Goal: Information Seeking & Learning: Find specific fact

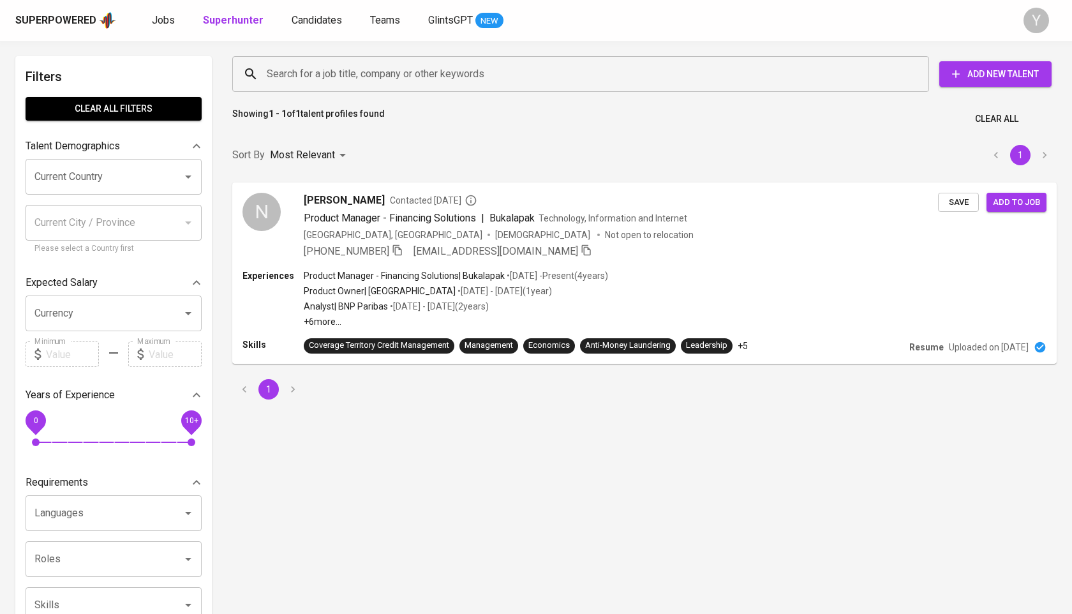
click at [371, 85] on input "Search for a job title, company or other keywords" at bounding box center [584, 74] width 641 height 24
paste input "[PERSON_NAME]"
type input "[PERSON_NAME]"
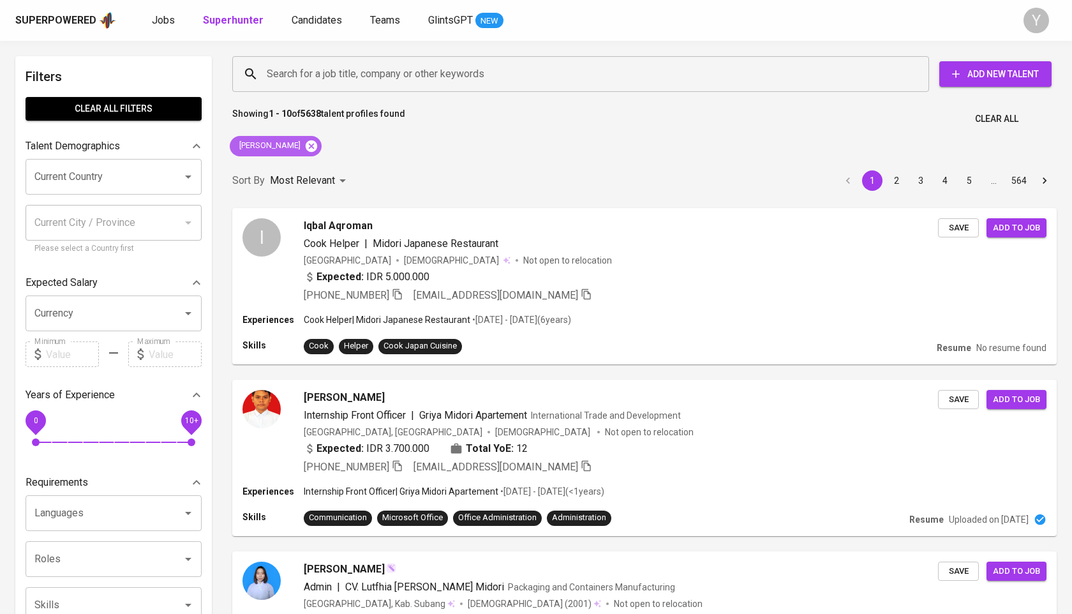
click at [306, 146] on icon at bounding box center [311, 145] width 11 height 11
click at [352, 84] on input "Search for a job title, company or other keywords" at bounding box center [584, 74] width 641 height 24
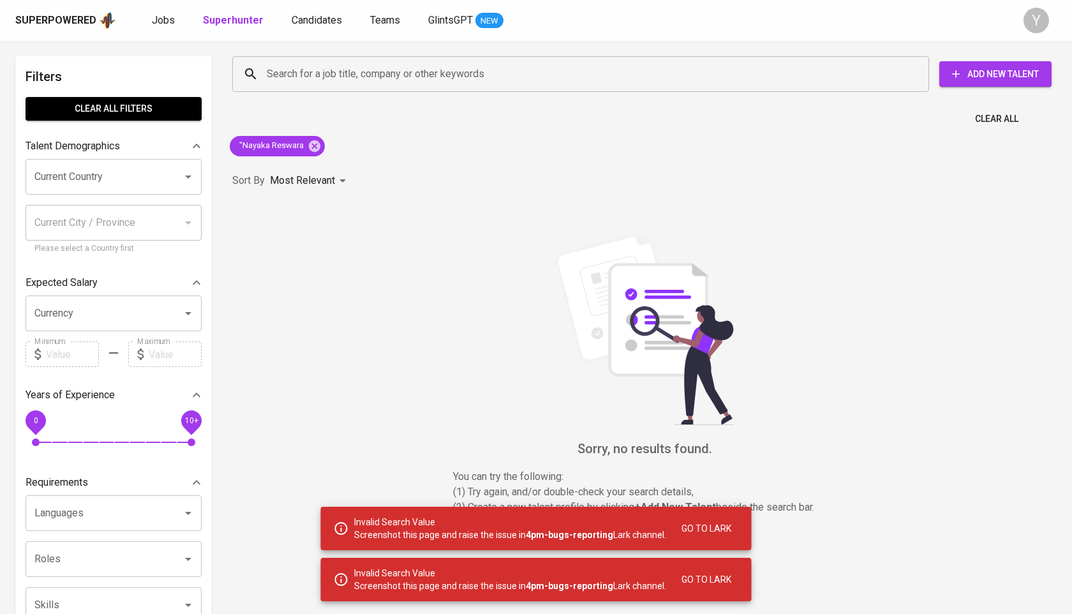
click at [703, 530] on span "Go to Lark" at bounding box center [707, 529] width 50 height 16
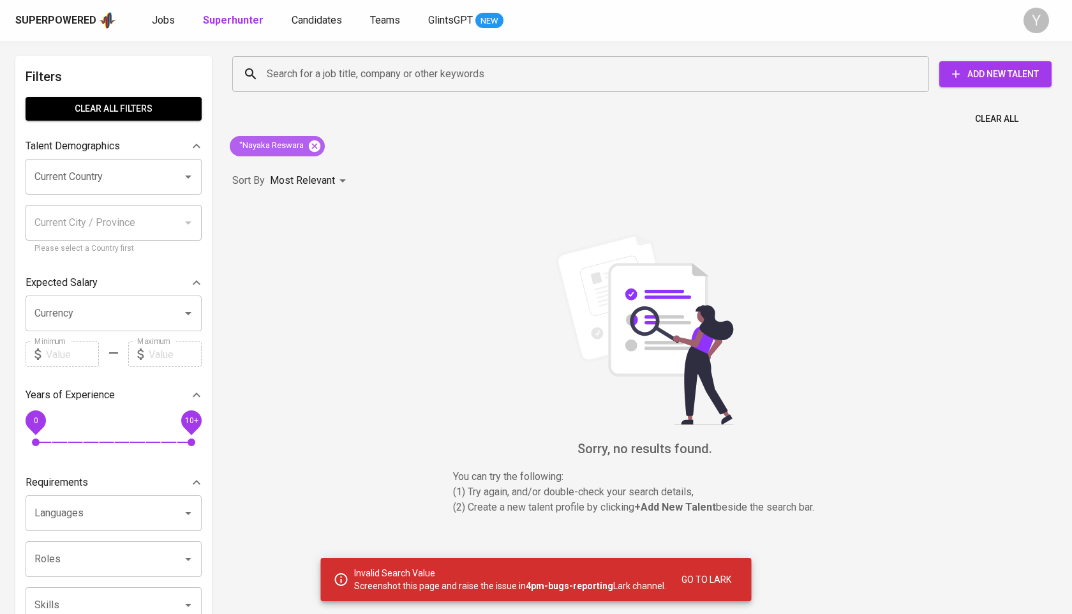
click at [315, 139] on icon at bounding box center [315, 146] width 14 height 14
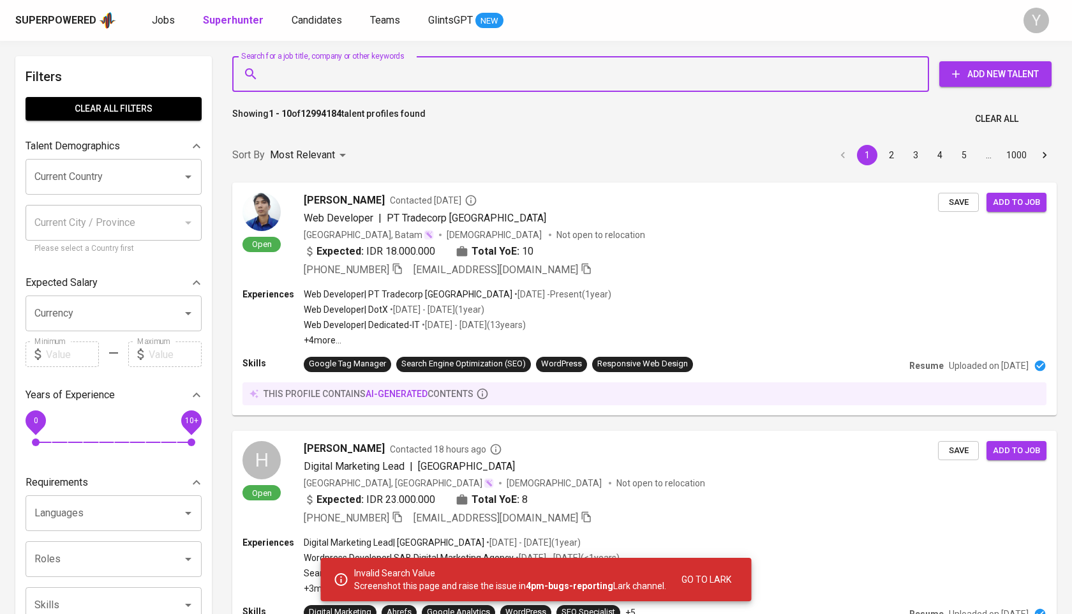
click at [550, 78] on input "Search for a job title, company or other keywords" at bounding box center [584, 74] width 641 height 24
paste input "Nayaka Reswara"
type input "Nayaka Reswara"
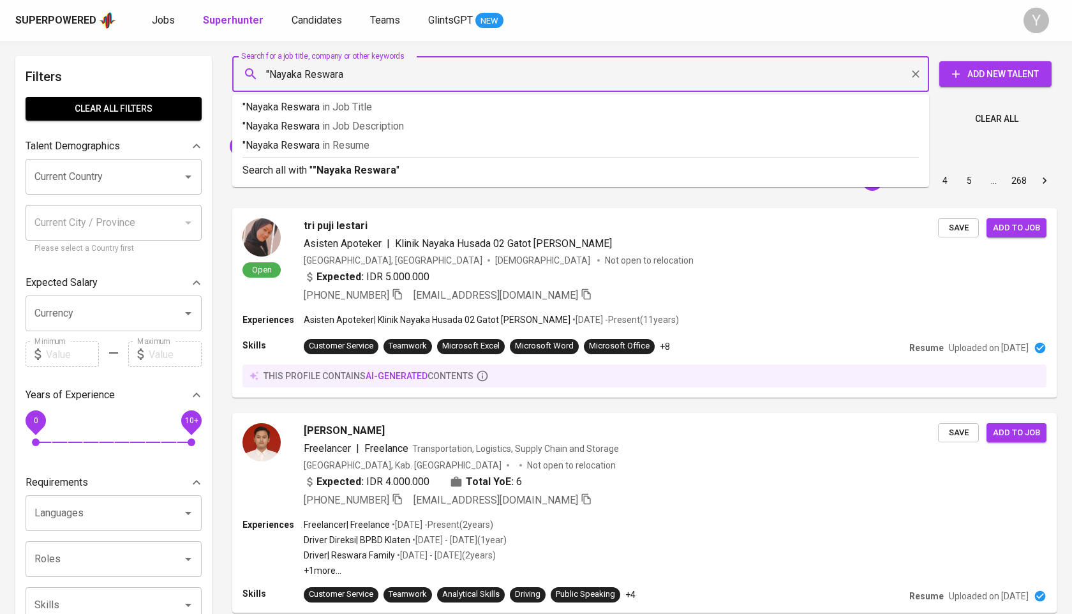
type input ""Nayaka Reswara""
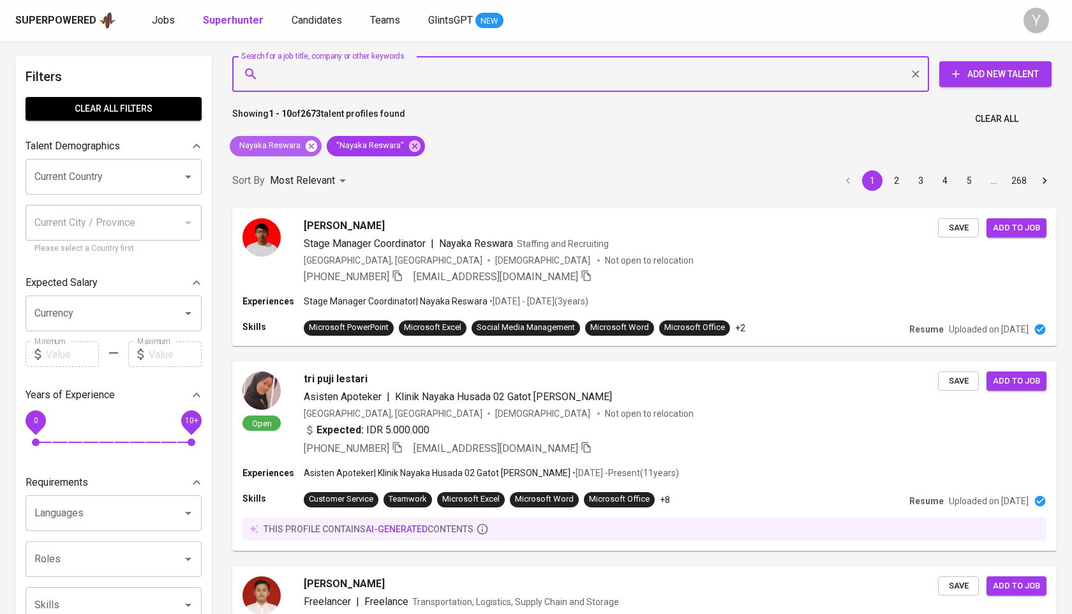
click at [312, 147] on icon at bounding box center [311, 145] width 11 height 11
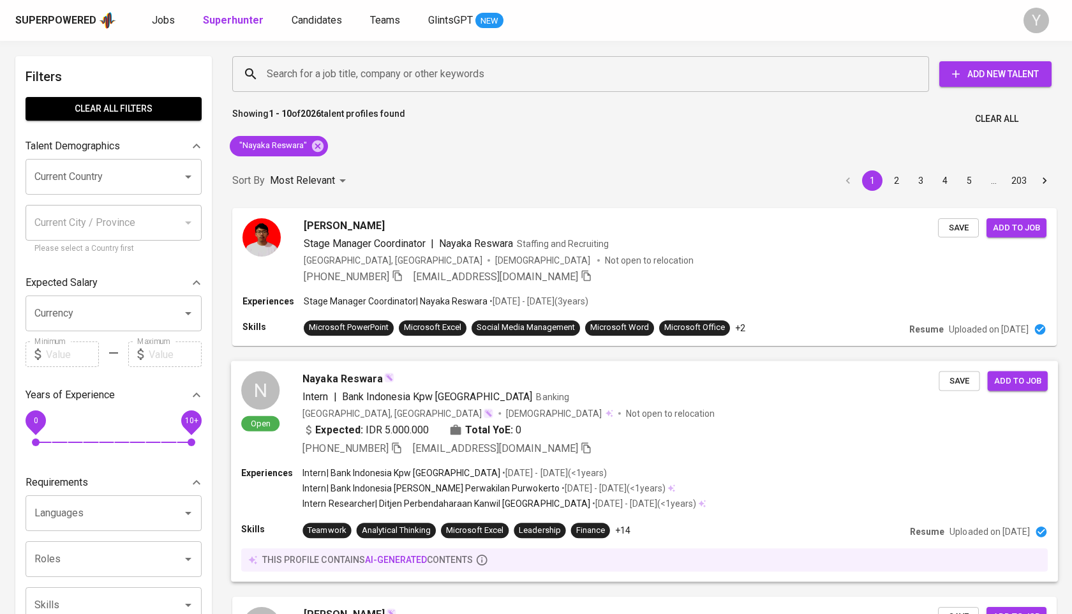
scroll to position [43, 0]
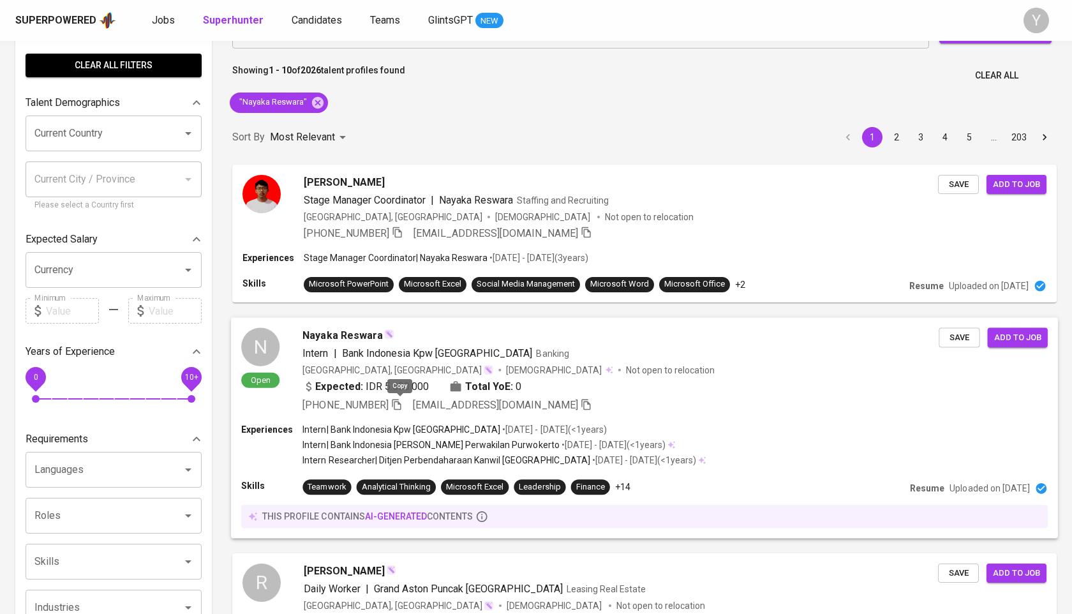
click at [400, 405] on icon "button" at bounding box center [396, 403] width 11 height 11
click at [309, 110] on div ""Nayaka Reswara"" at bounding box center [279, 103] width 98 height 20
click at [319, 105] on icon at bounding box center [317, 101] width 11 height 11
click at [335, 75] on p "Showing 1 - 10 of 2026 talent profiles found" at bounding box center [318, 76] width 173 height 24
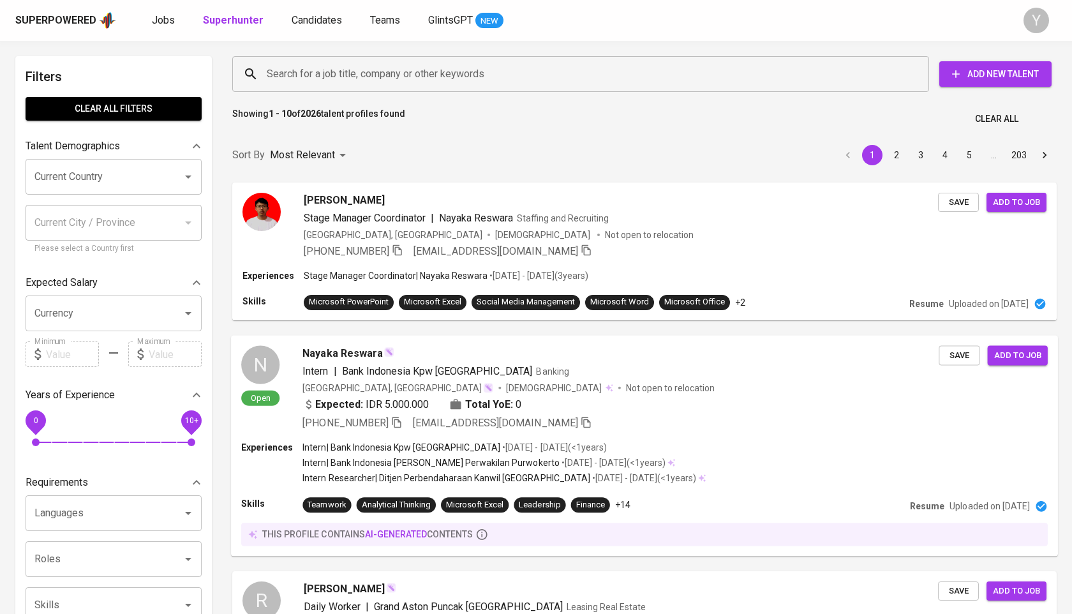
click at [335, 75] on input "Search for a job title, company or other keywords" at bounding box center [584, 74] width 641 height 24
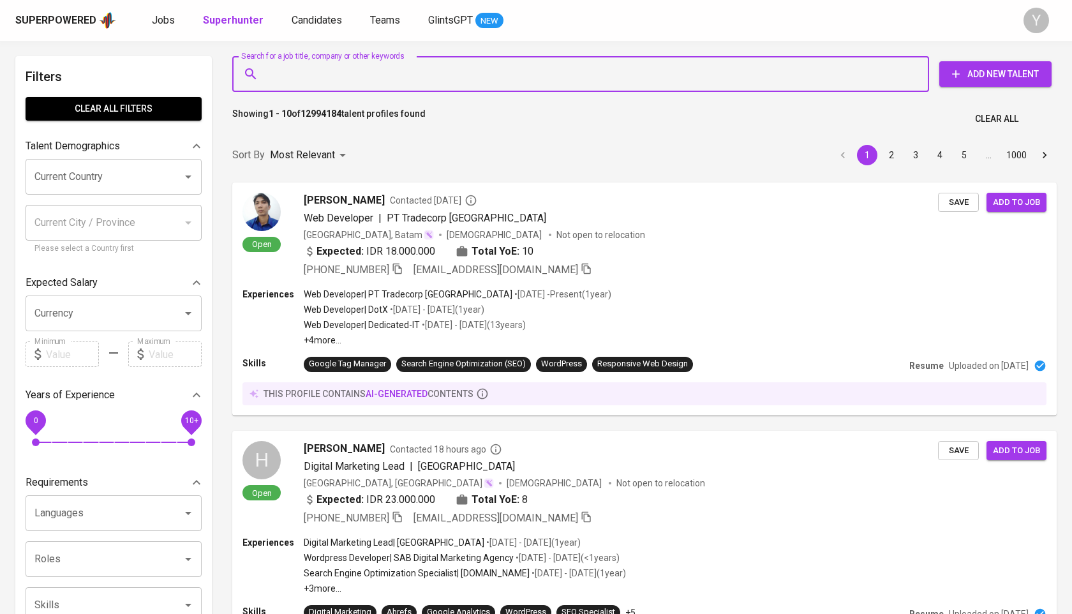
paste input "davehenokh@gmail.com"
type input "davehenokh@gmail.com"
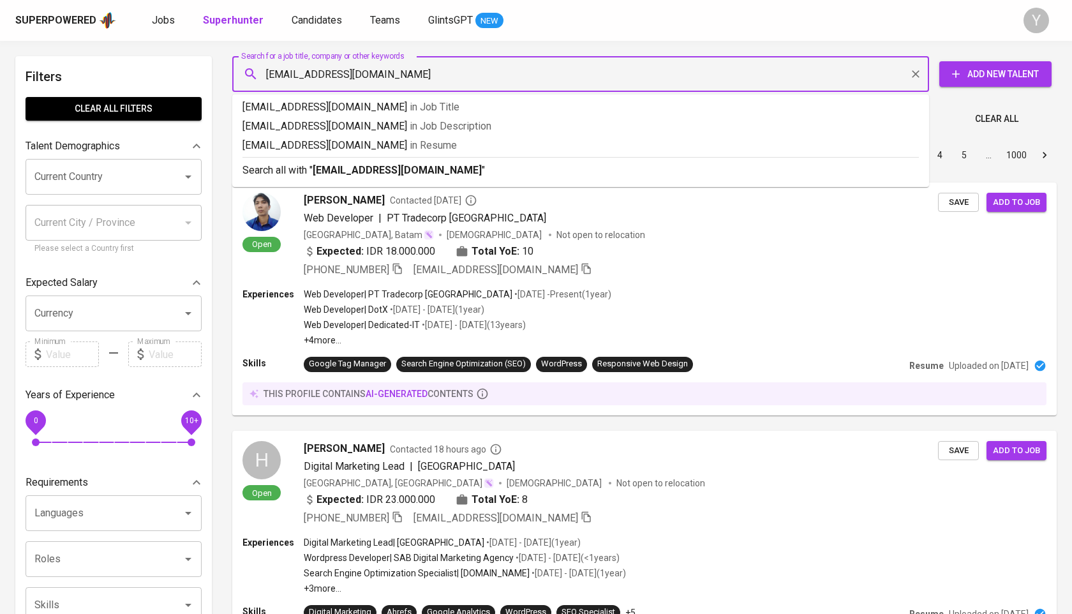
click at [335, 75] on input "davehenokh@gmail.com" at bounding box center [584, 74] width 641 height 24
click at [386, 73] on input "Search for a job title, company or other keywords" at bounding box center [584, 74] width 641 height 24
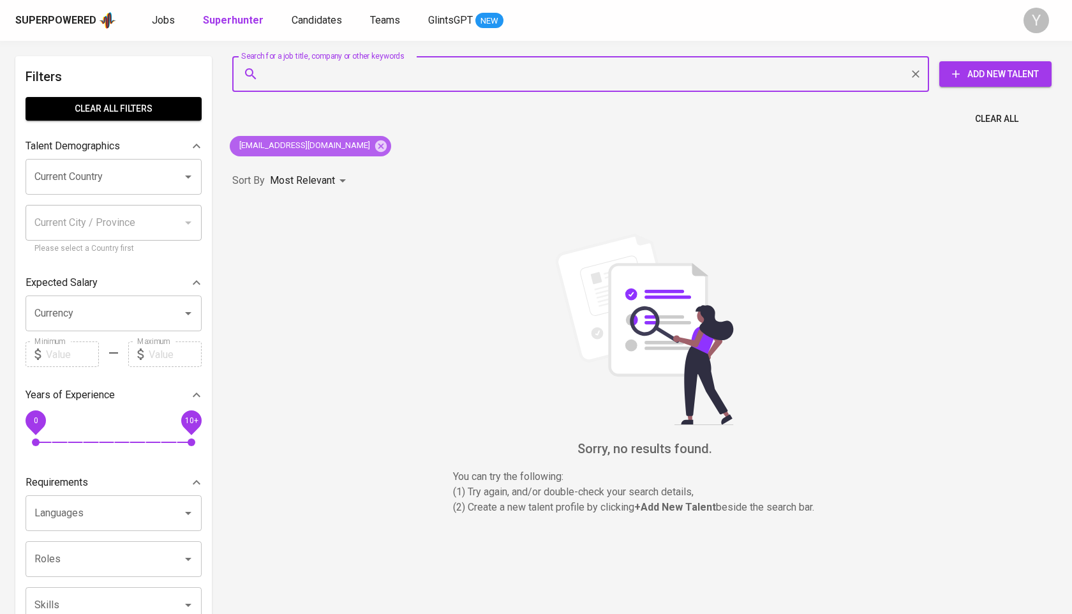
click at [374, 145] on icon at bounding box center [381, 146] width 14 height 14
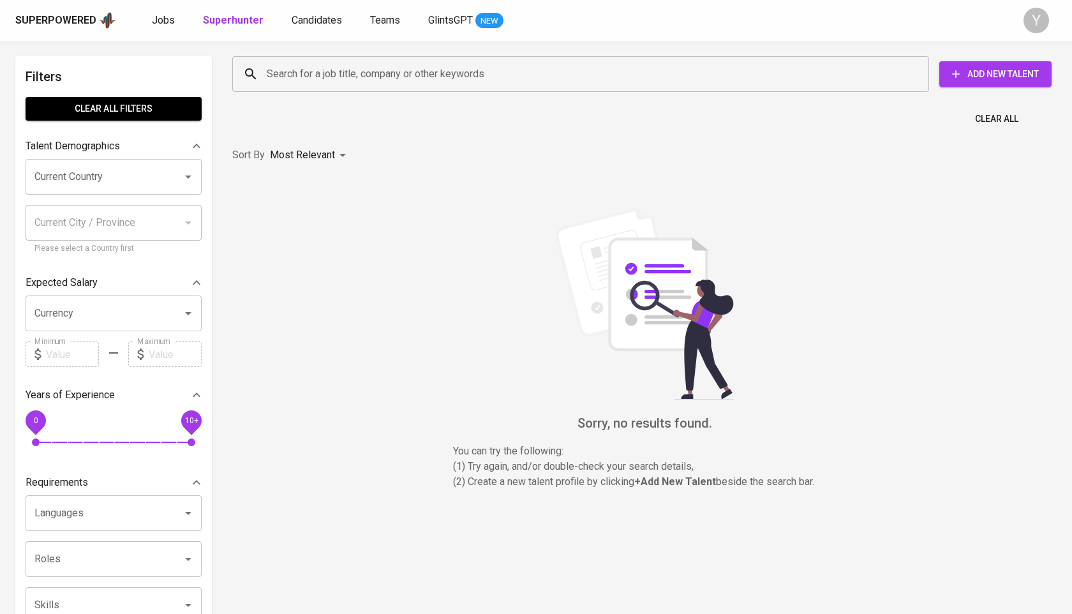
click at [354, 64] on input "Search for a job title, company or other keywords" at bounding box center [584, 74] width 641 height 24
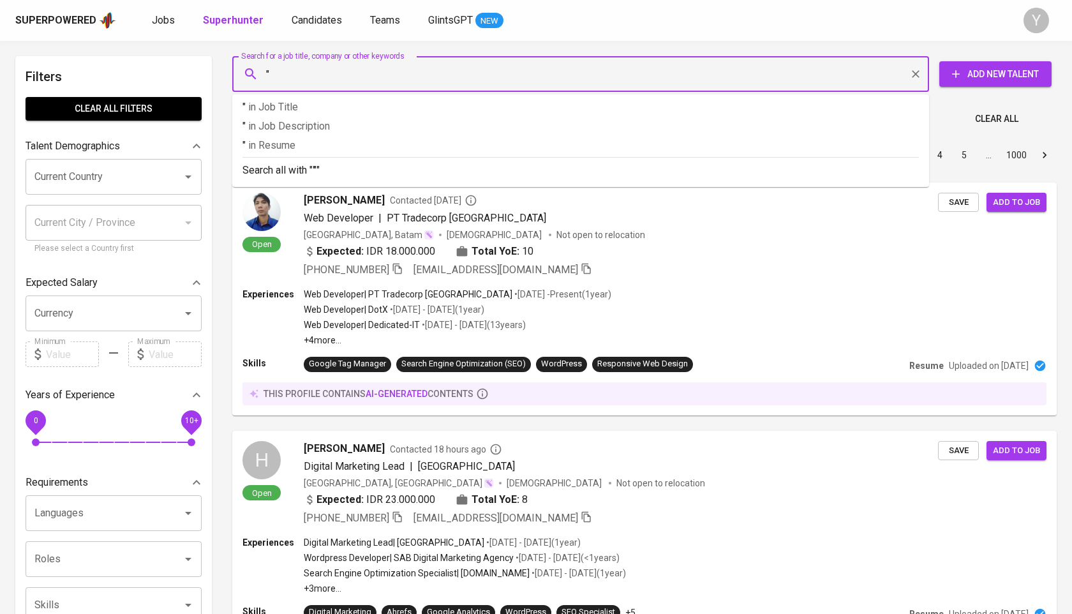
paste input "Vita Nova Yeni"
type input ""Vita Nova Yeni""
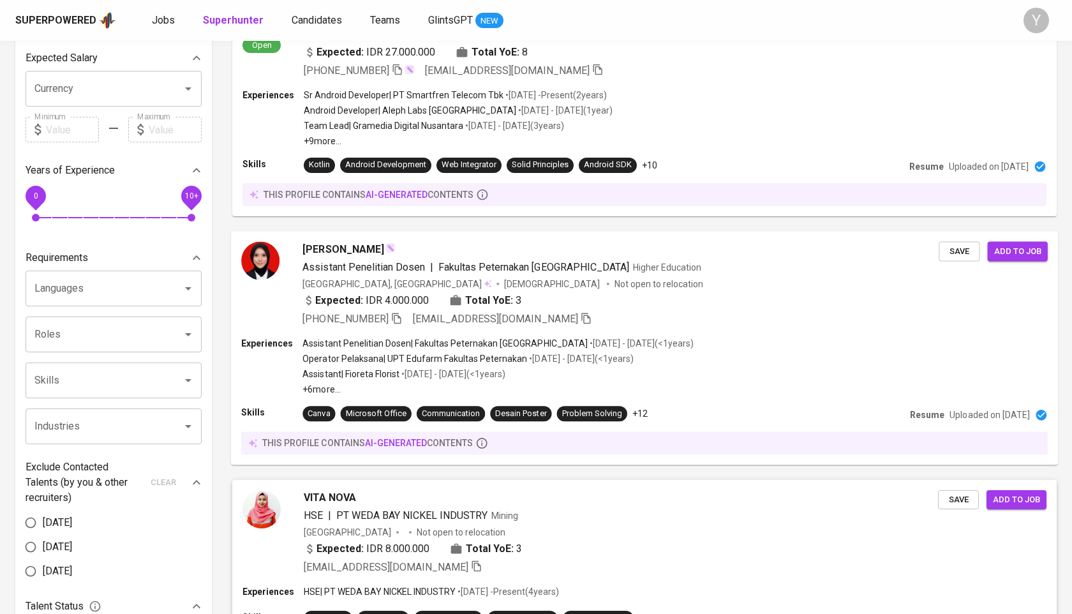
scroll to position [603, 0]
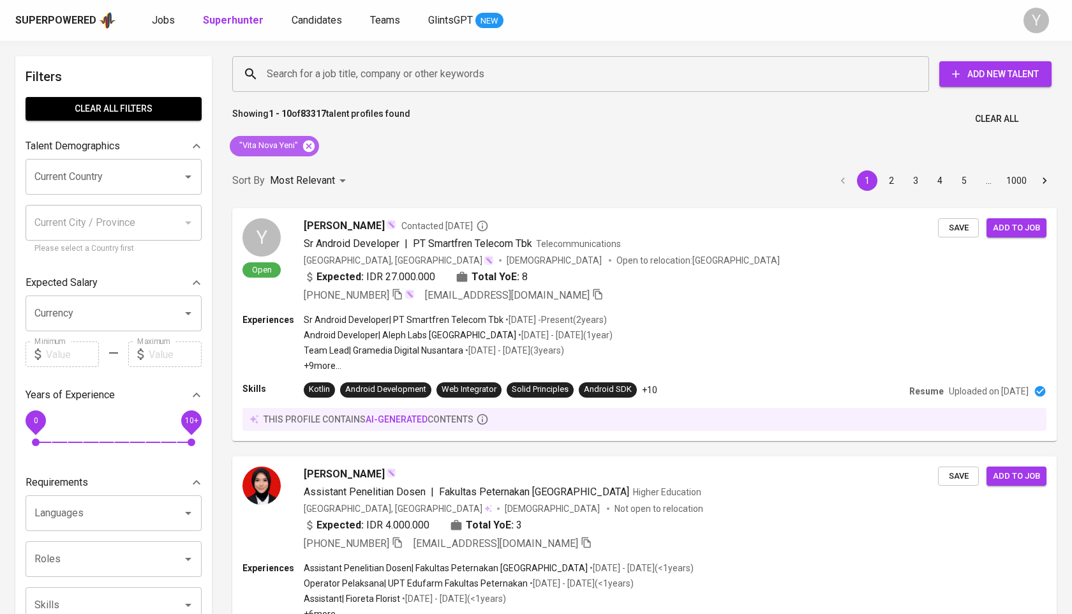
click at [310, 147] on icon at bounding box center [309, 146] width 14 height 14
click at [366, 77] on input "Search for a job title, company or other keywords" at bounding box center [584, 74] width 641 height 24
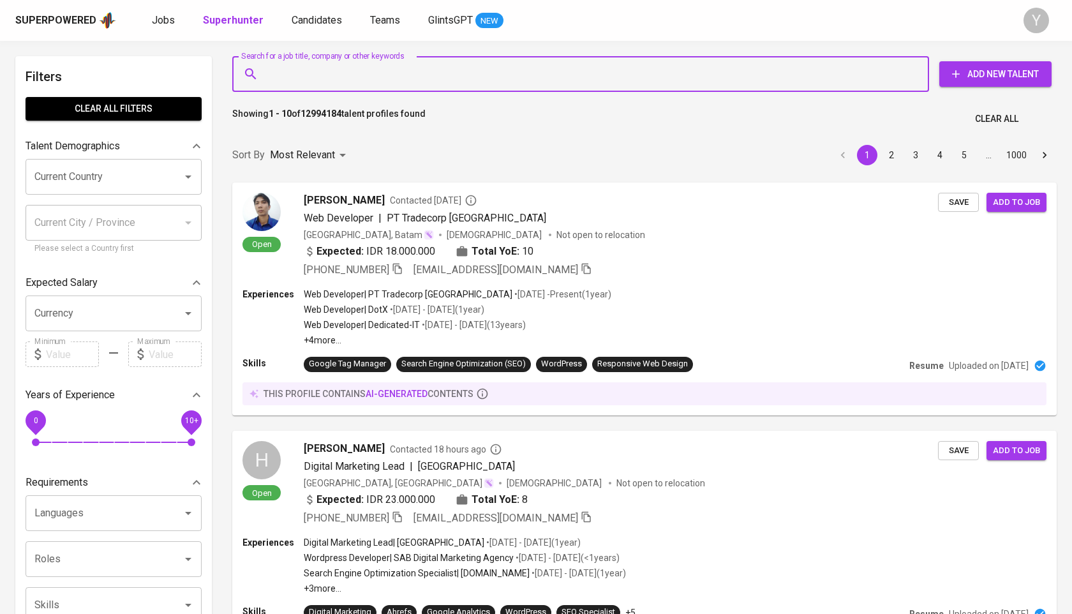
paste input "martinusteddy@gmail.com"
type input "martinusteddy@gmail.com"
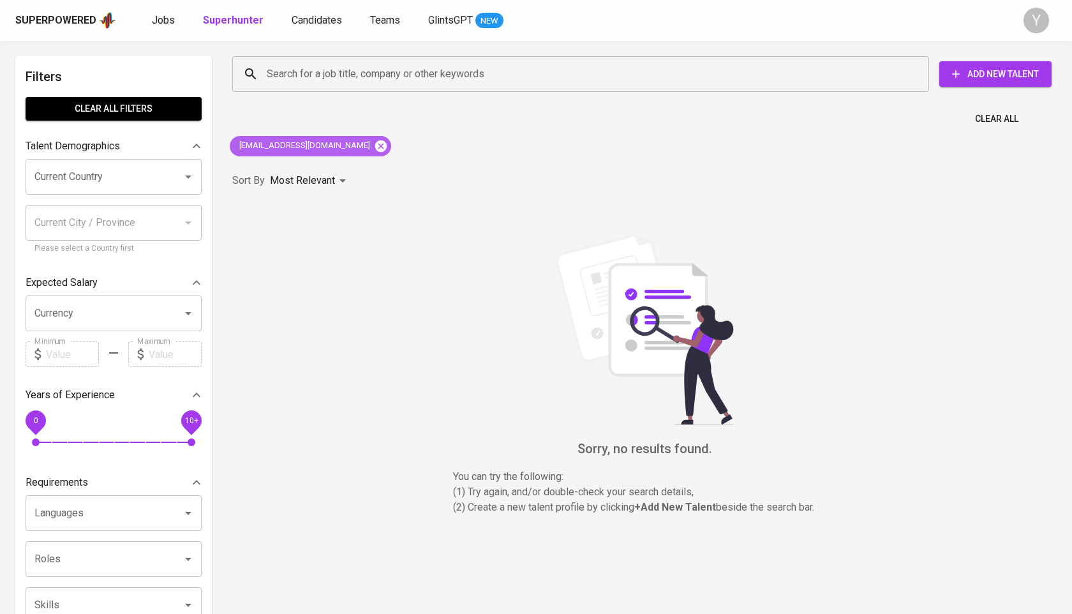
click at [375, 150] on icon at bounding box center [380, 145] width 11 height 11
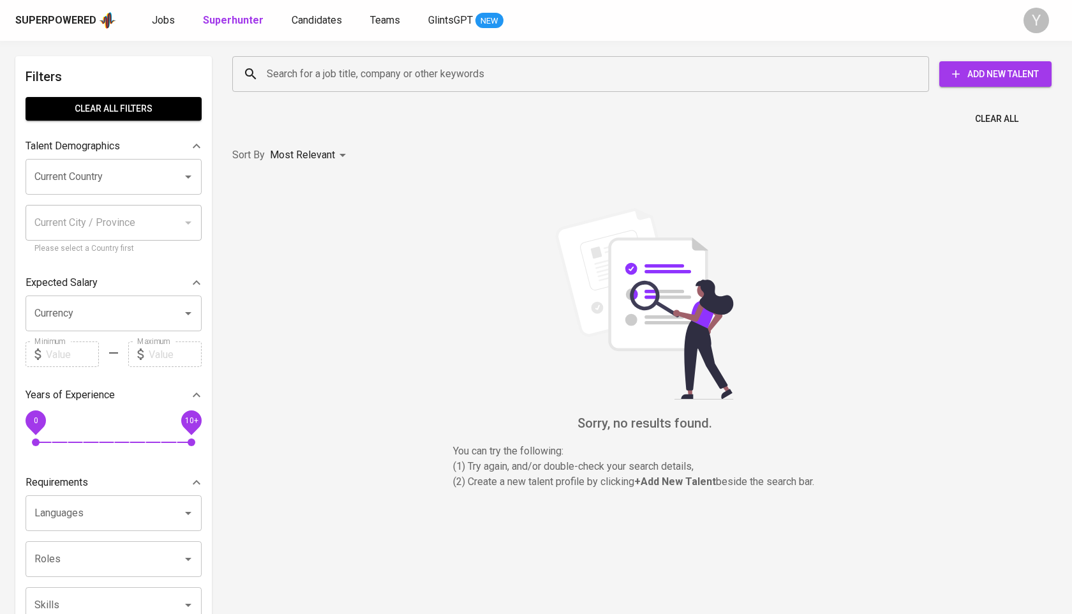
click at [382, 82] on input "Search for a job title, company or other keywords" at bounding box center [584, 74] width 641 height 24
paste input "linkedin.com/in/vita-nova-yeni"
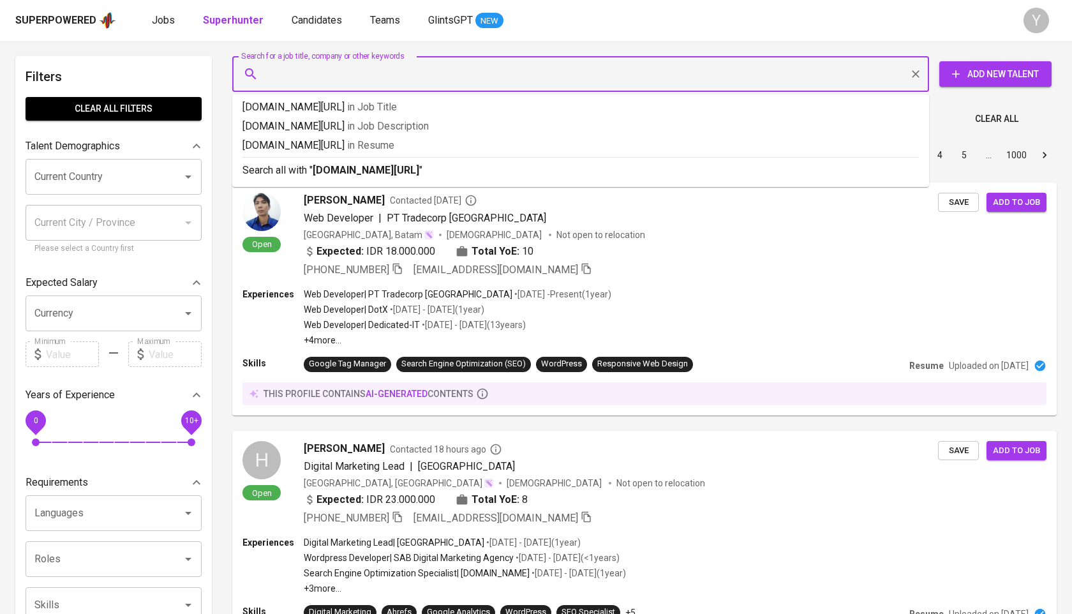
type input "linkedin.com/in/vita-nova-yeni"
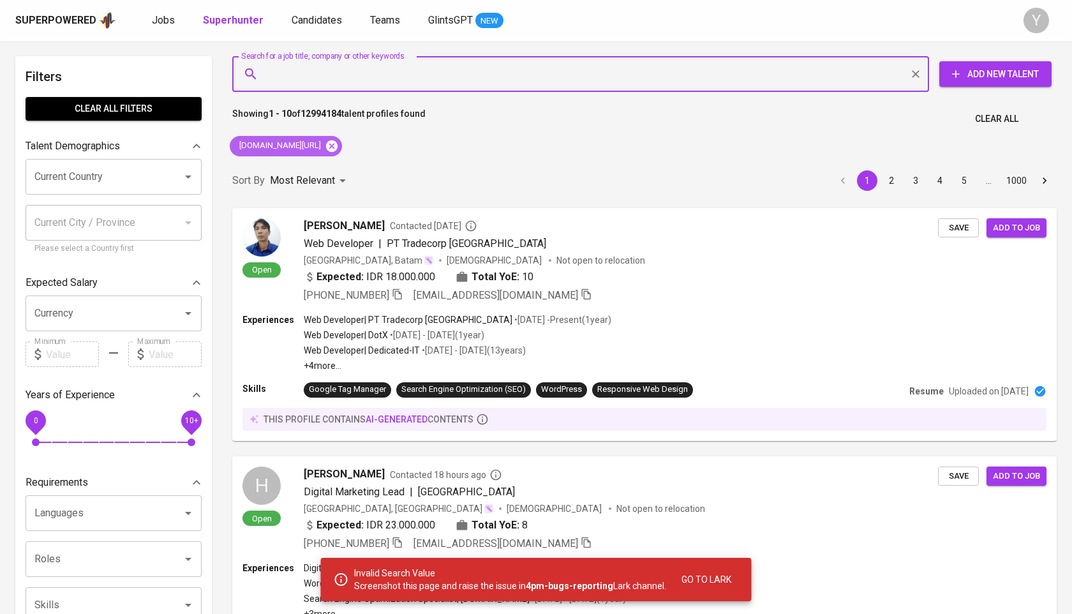
click at [338, 147] on icon at bounding box center [331, 145] width 11 height 11
click at [393, 71] on input "Search for a job title, company or other keywords" at bounding box center [584, 74] width 641 height 24
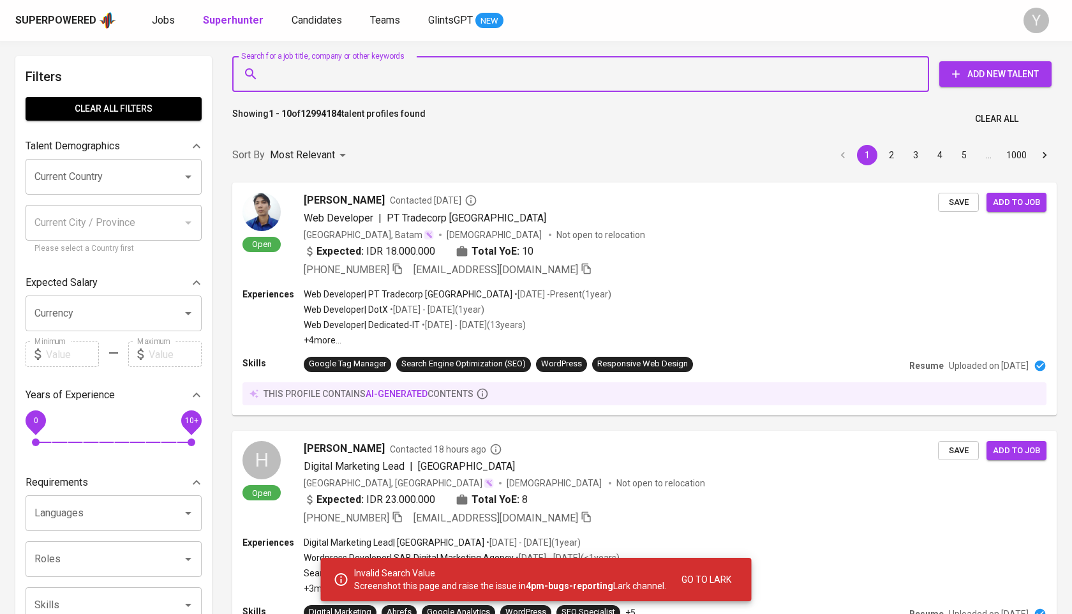
paste input "Vita Nova Yeni"
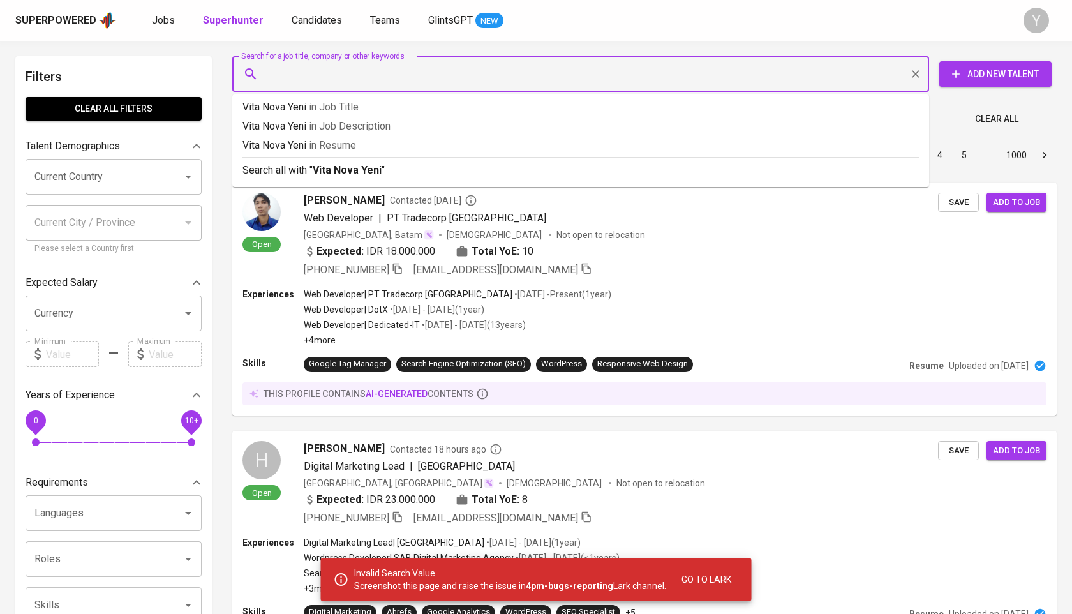
type input "Vita Nova Yeni"
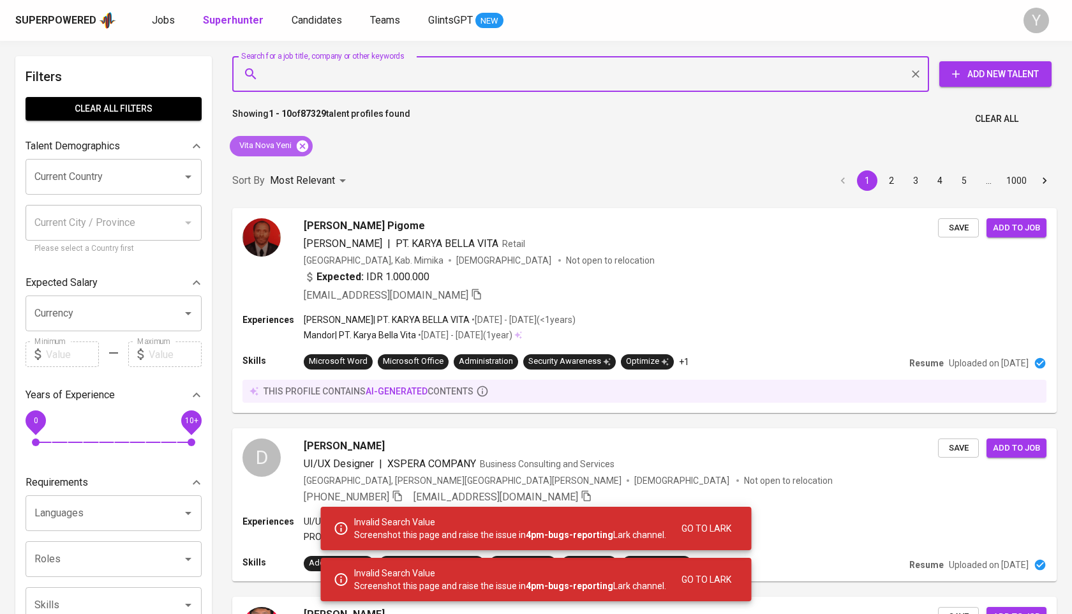
click at [305, 144] on icon at bounding box center [303, 146] width 14 height 14
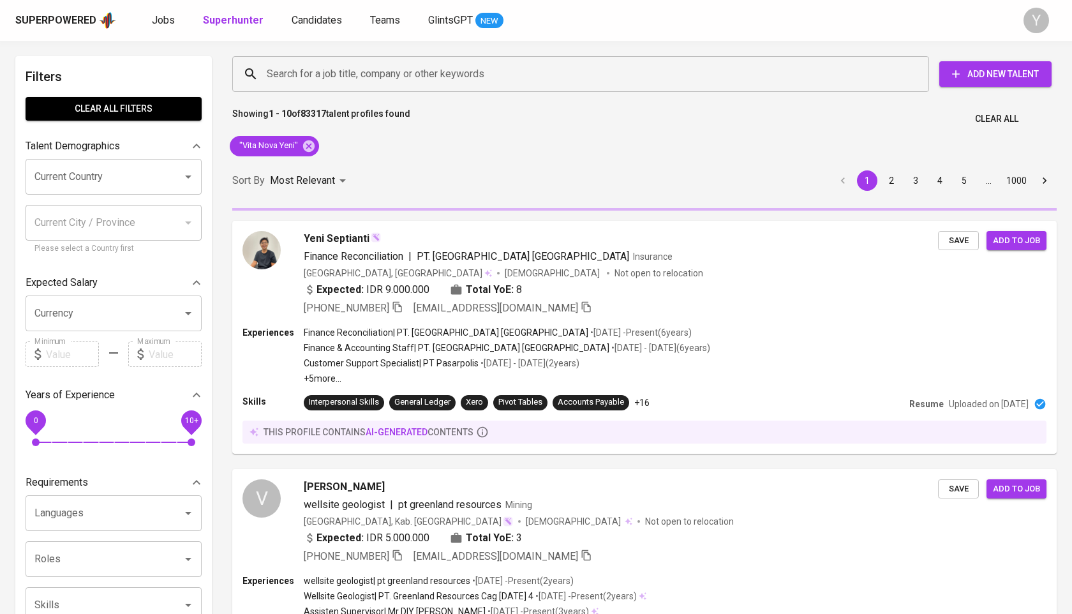
scroll to position [1890, 0]
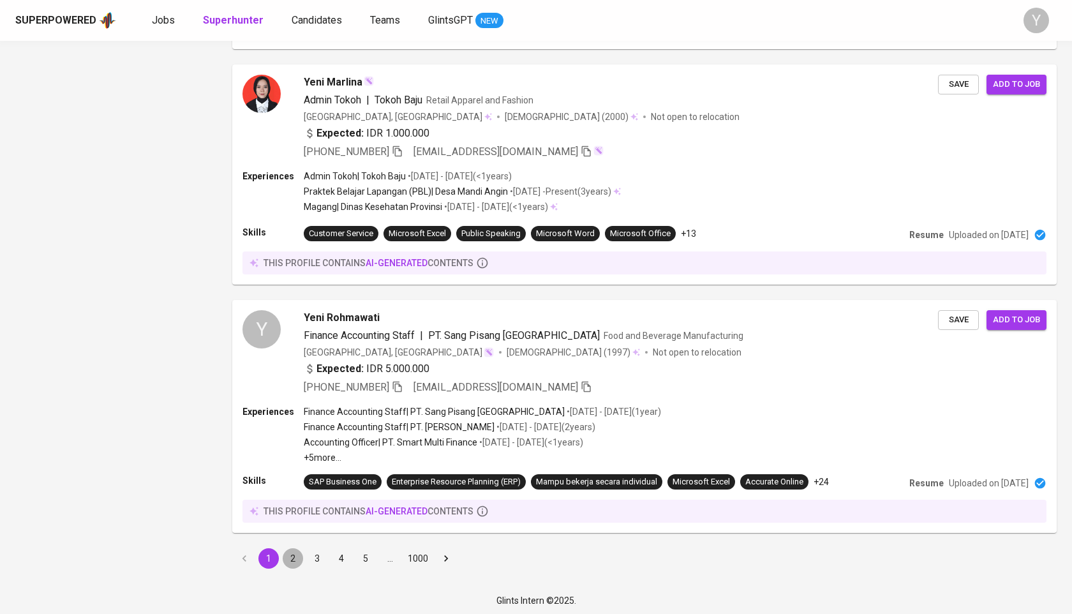
click at [299, 553] on button "2" at bounding box center [293, 558] width 20 height 20
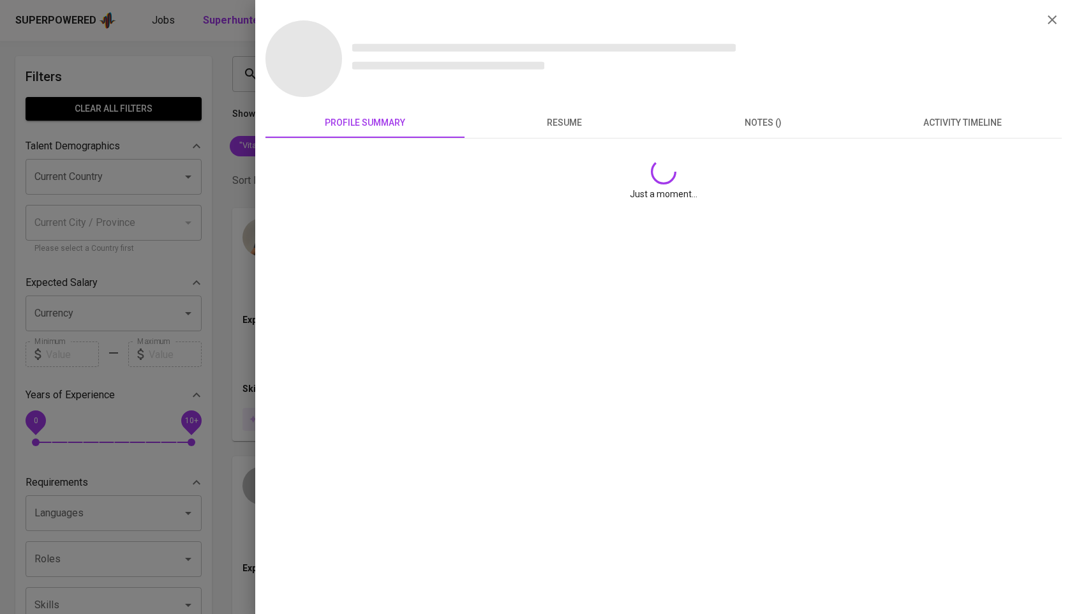
click at [211, 271] on div at bounding box center [536, 307] width 1072 height 614
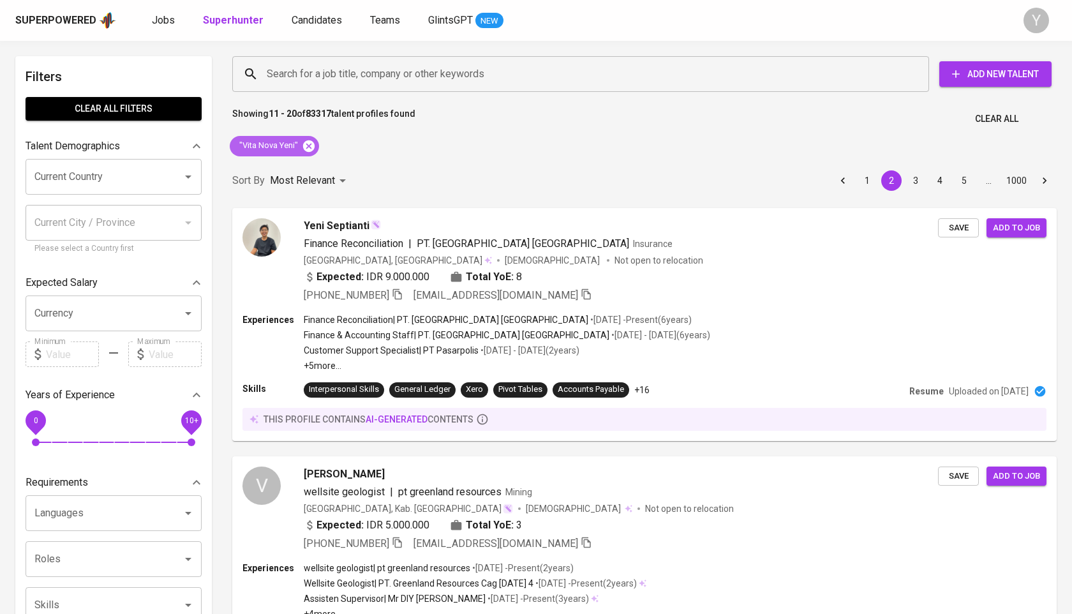
click at [310, 146] on icon at bounding box center [309, 146] width 14 height 14
click at [346, 63] on input "Search for a job title, company or other keywords" at bounding box center [584, 74] width 641 height 24
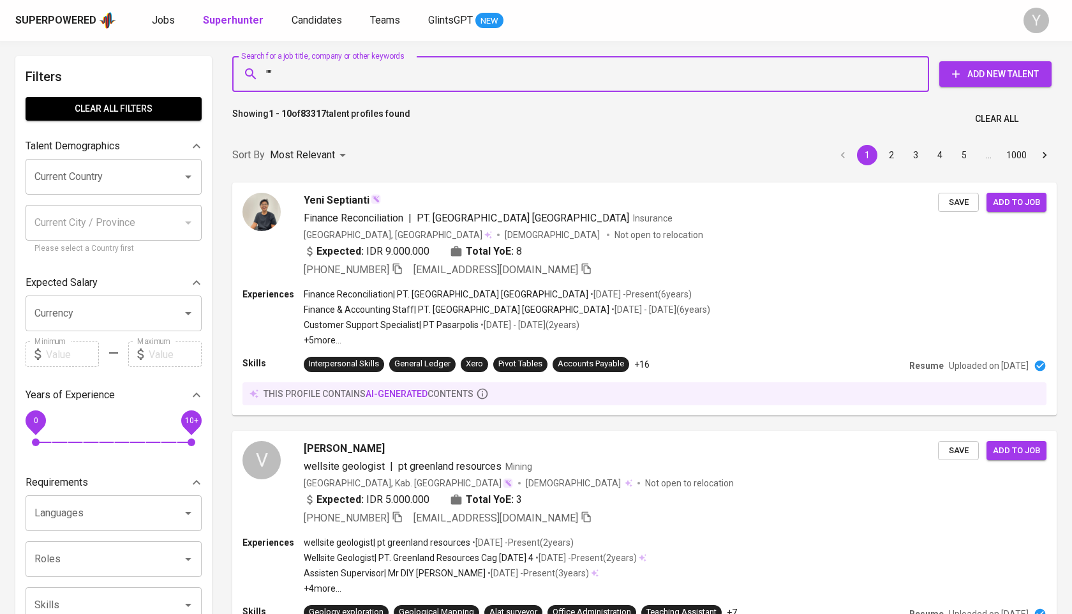
paste input "Mega Purnama Sari"
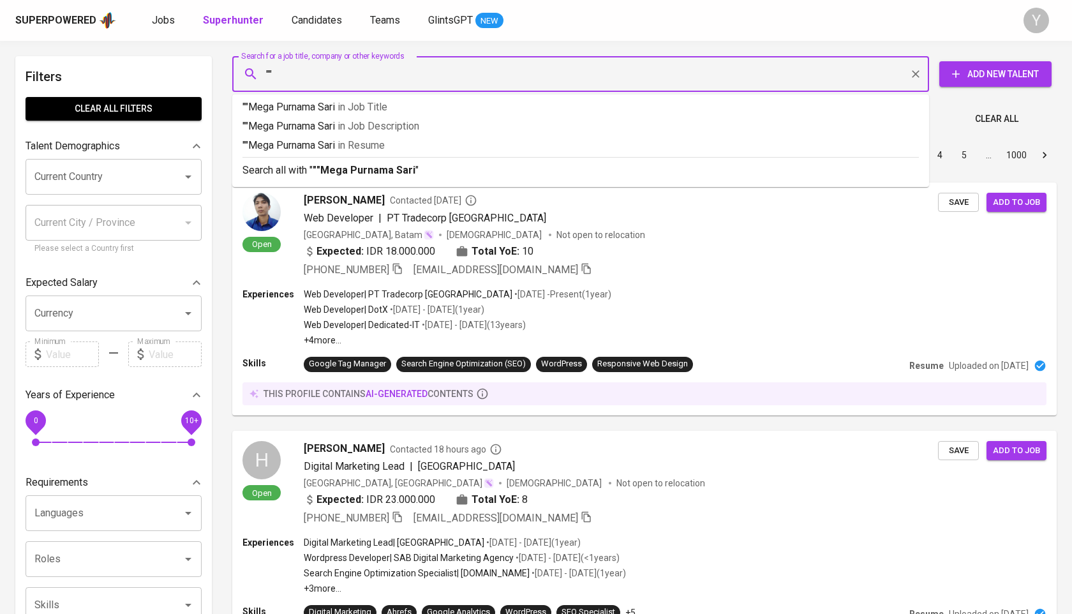
type input """Mega Purnama Sari"
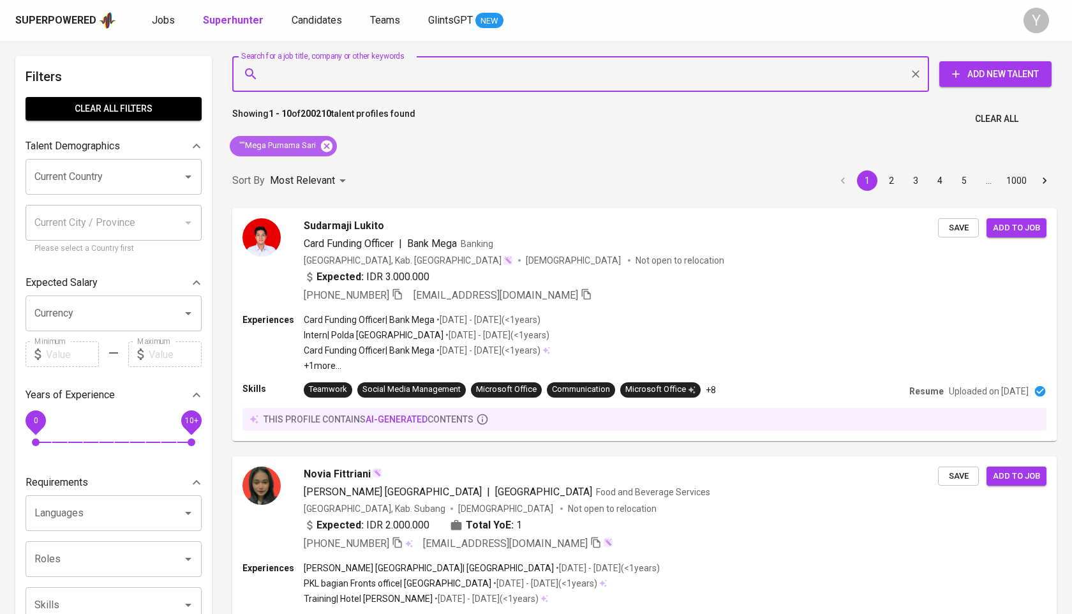
click at [331, 147] on icon at bounding box center [326, 145] width 11 height 11
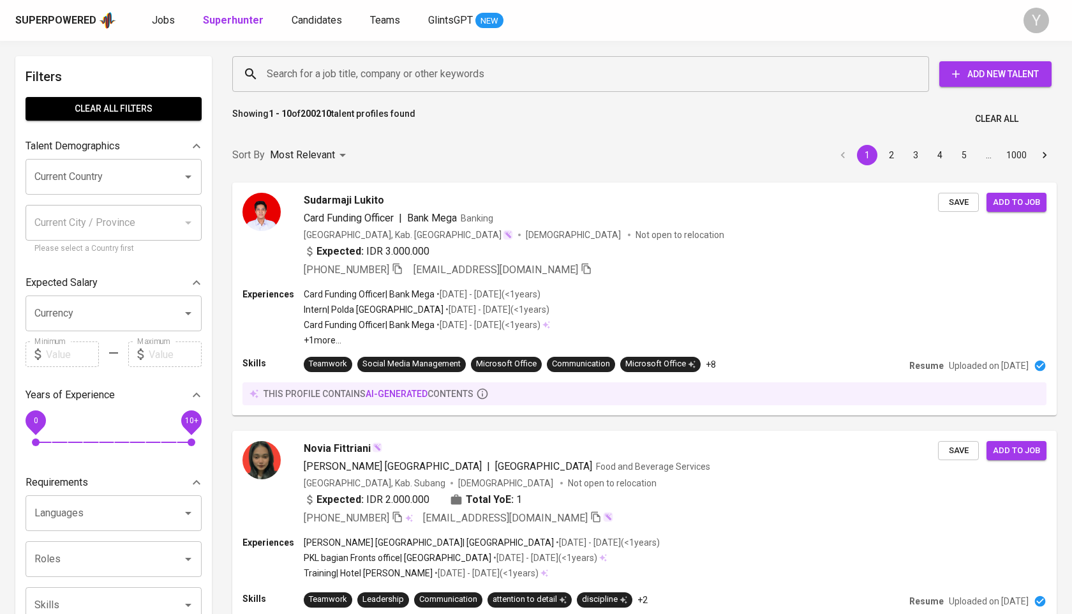
click at [343, 81] on input "Search for a job title, company or other keywords" at bounding box center [584, 74] width 641 height 24
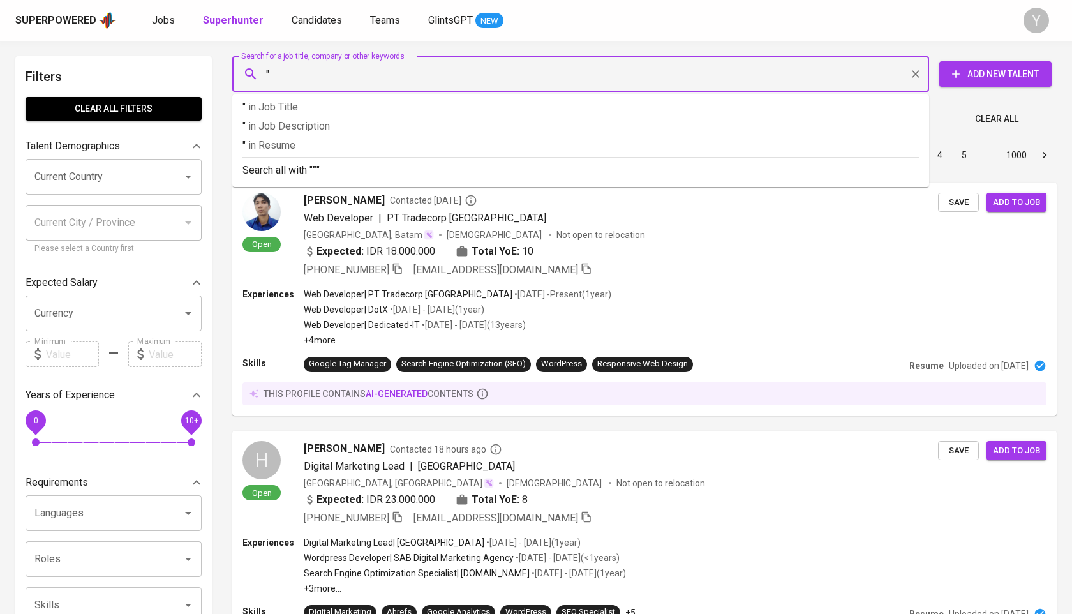
paste input "Mega Purnama Sari"
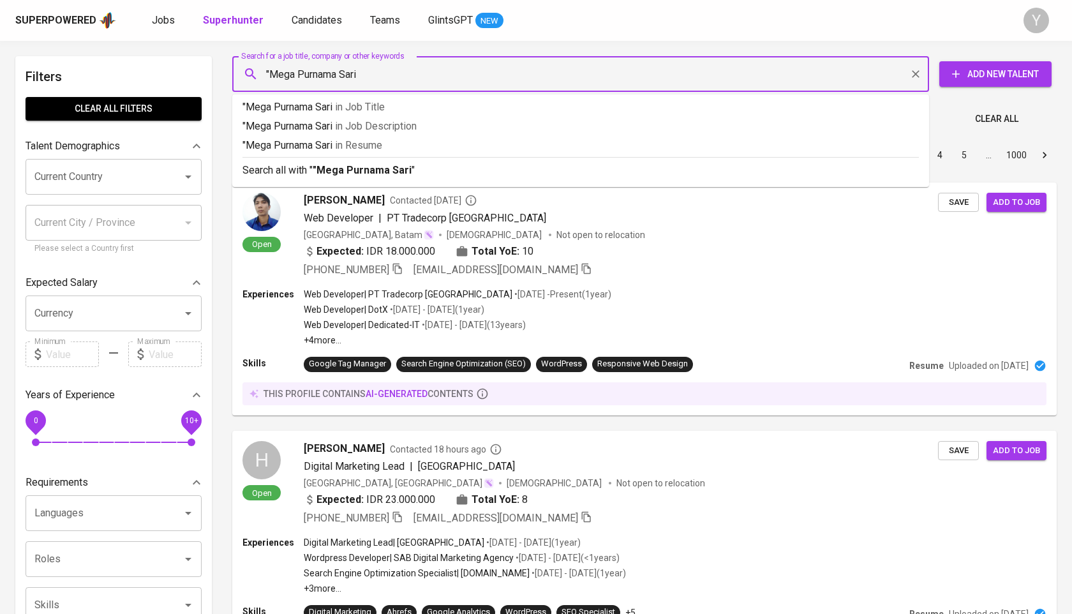
type input ""Mega Purnama Sari""
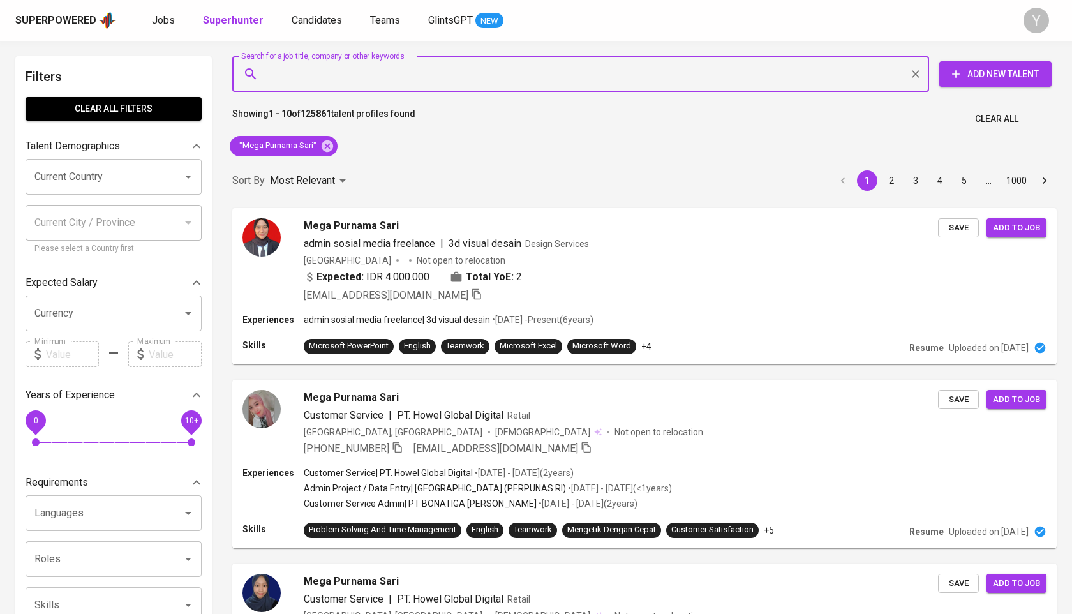
click at [356, 79] on input "Search for a job title, company or other keywords" at bounding box center [584, 74] width 641 height 24
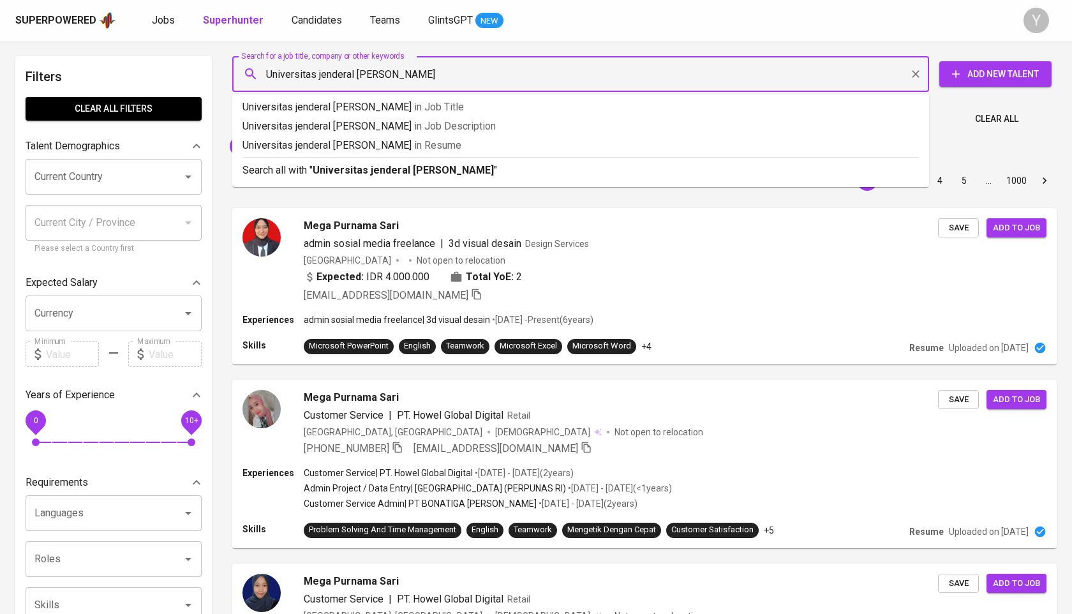
type input "Universitas jenderal [PERSON_NAME]"
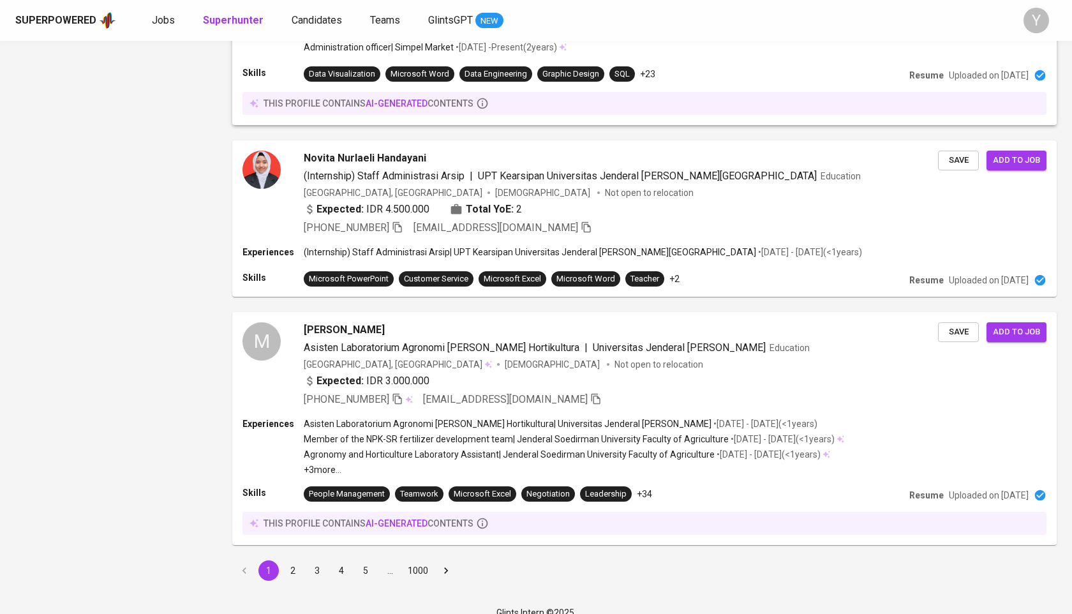
scroll to position [1946, 0]
